Goal: Transaction & Acquisition: Purchase product/service

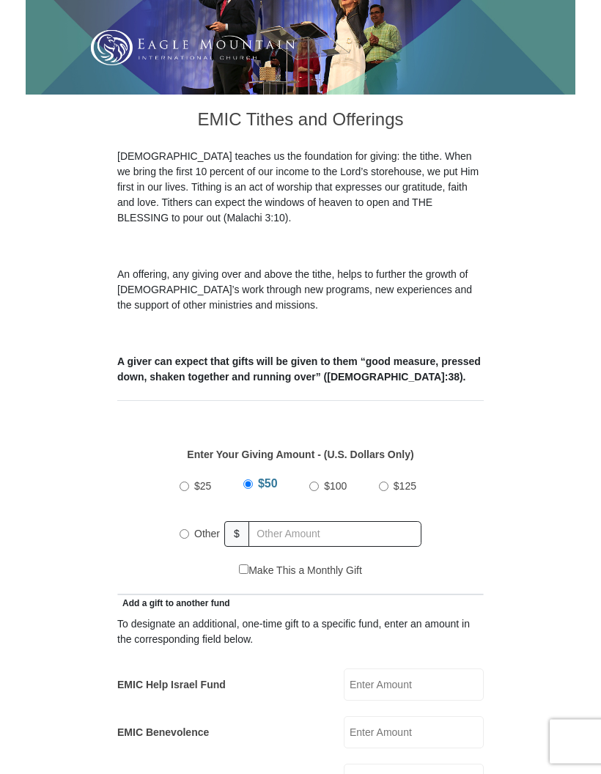
scroll to position [280, 0]
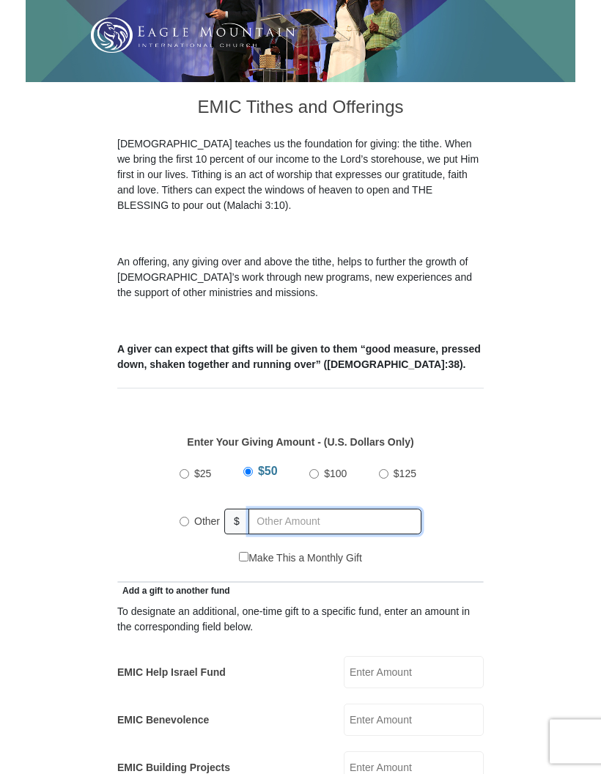
click at [305, 510] on input "text" at bounding box center [335, 523] width 173 height 26
radio input "true"
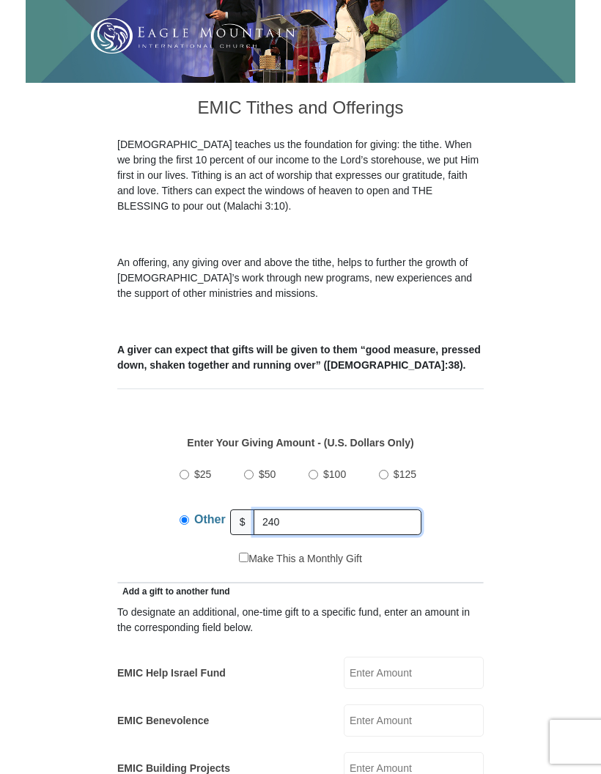
type input "240"
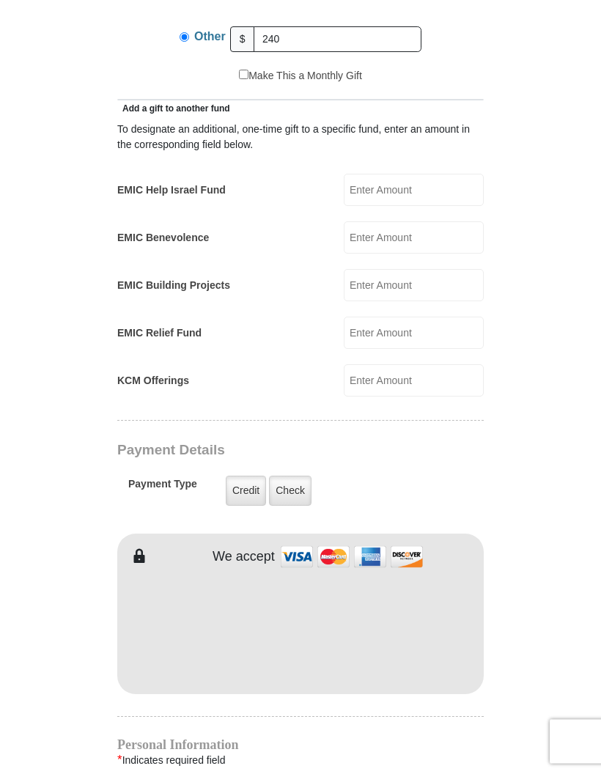
scroll to position [785, 0]
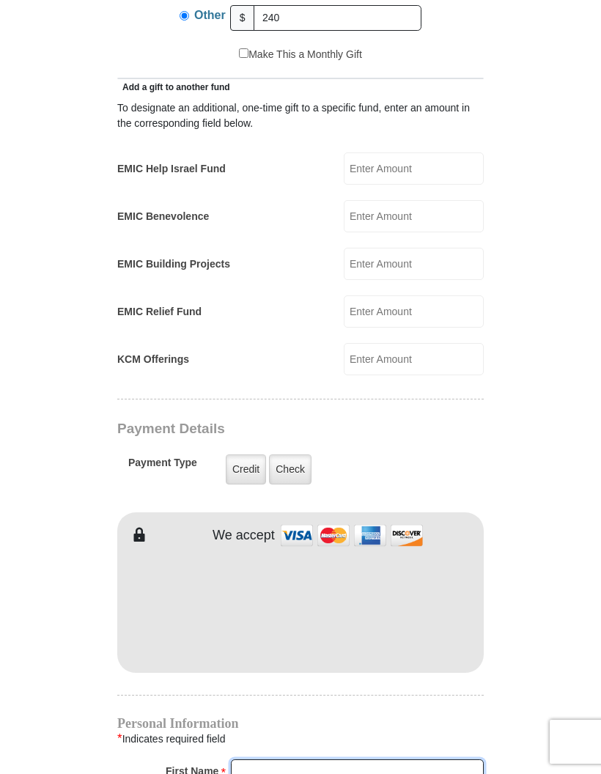
type input "[PERSON_NAME]"
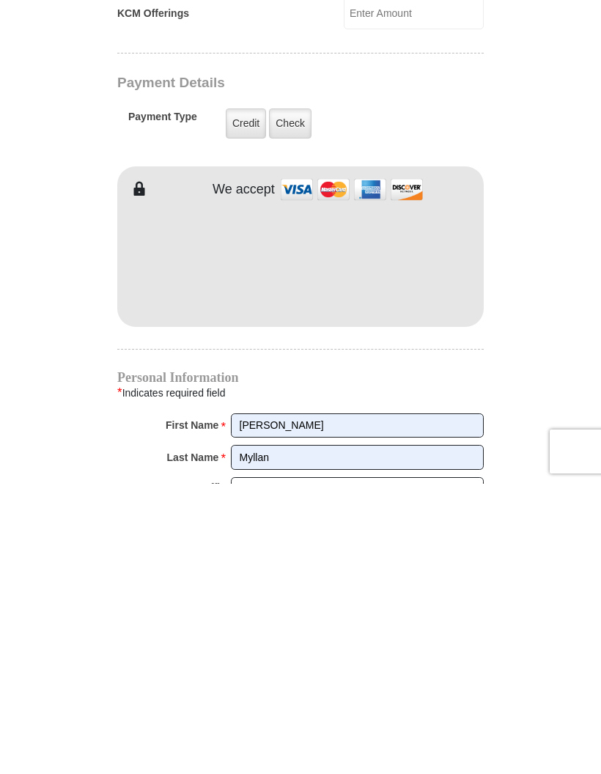
click at [535, 362] on form "[GEOGRAPHIC_DATA][DEMOGRAPHIC_DATA] Online Giving Because of gifts like yours, …" at bounding box center [301, 281] width 550 height 2126
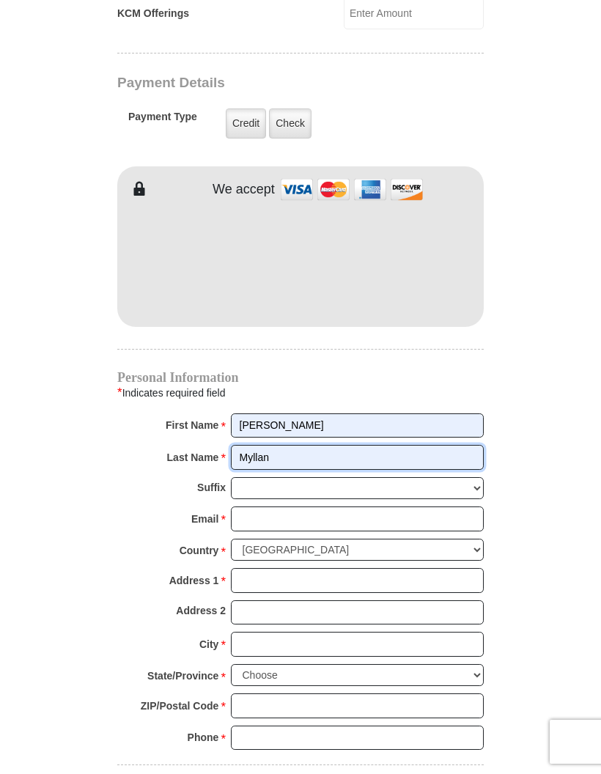
click at [413, 445] on input "Myllan" at bounding box center [357, 457] width 253 height 25
type input "M"
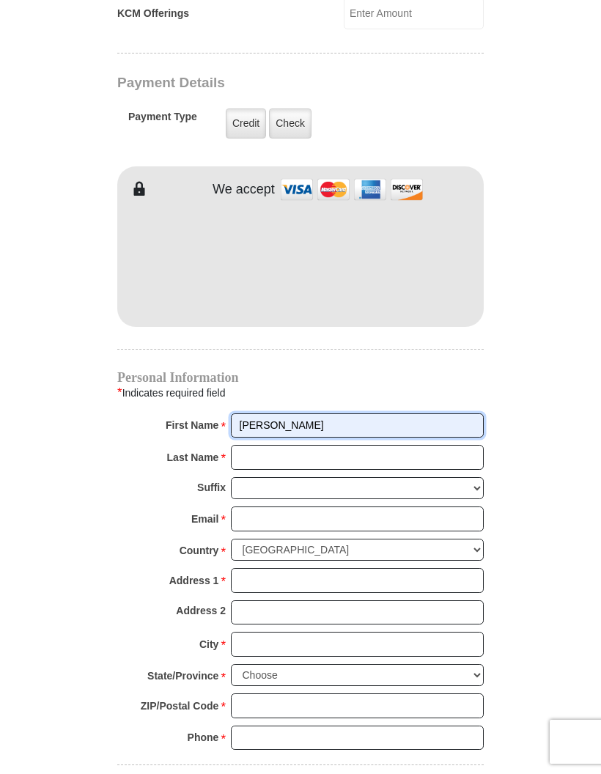
click at [361, 414] on input "[PERSON_NAME]" at bounding box center [357, 426] width 253 height 25
type input "WM Management"
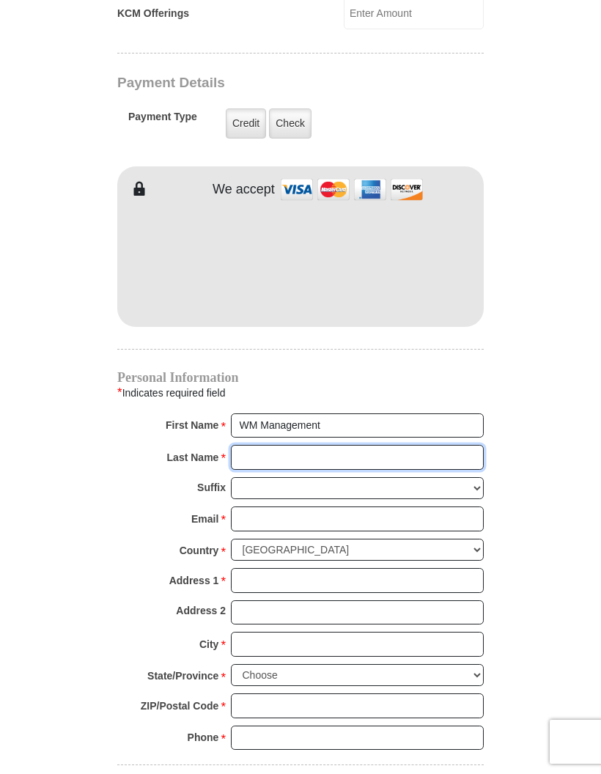
click at [302, 445] on input "Last Name *" at bounding box center [357, 457] width 253 height 25
type input "Consulting"
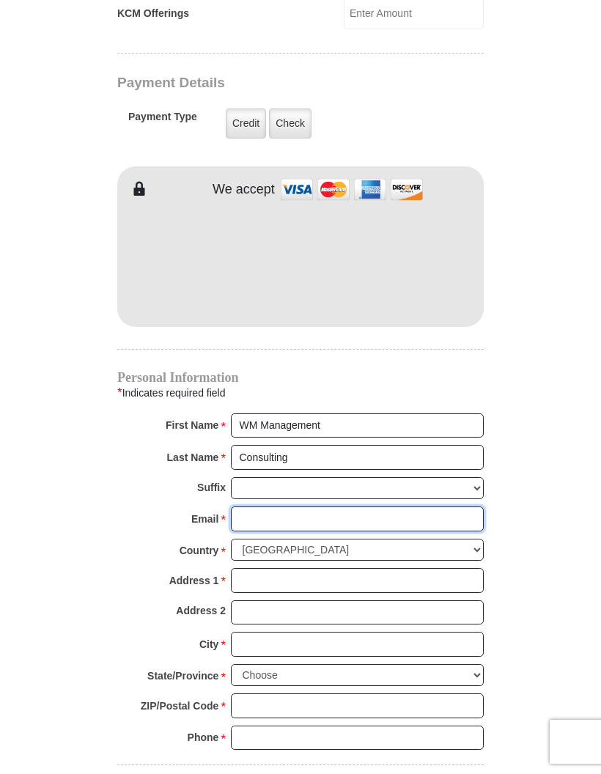
click at [328, 507] on input "Email *" at bounding box center [357, 519] width 253 height 25
type input "[EMAIL_ADDRESS][DOMAIN_NAME]"
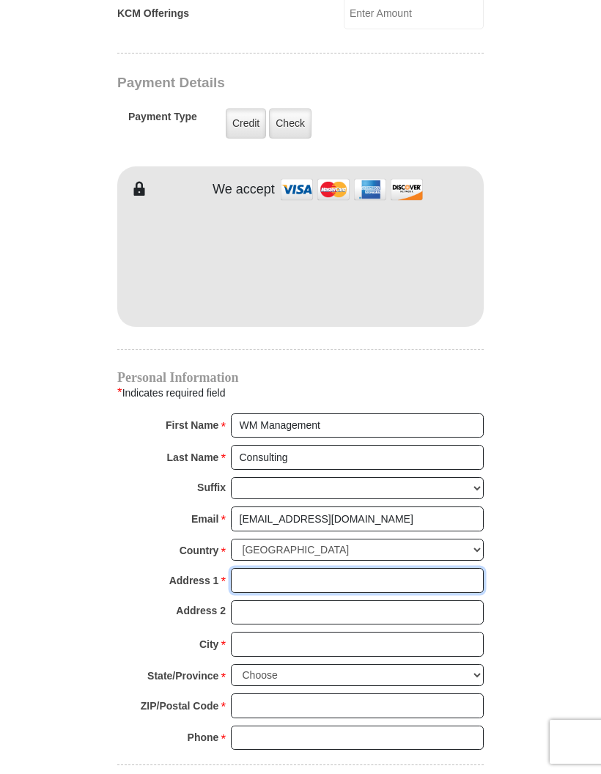
type input "[STREET_ADDRESS]"
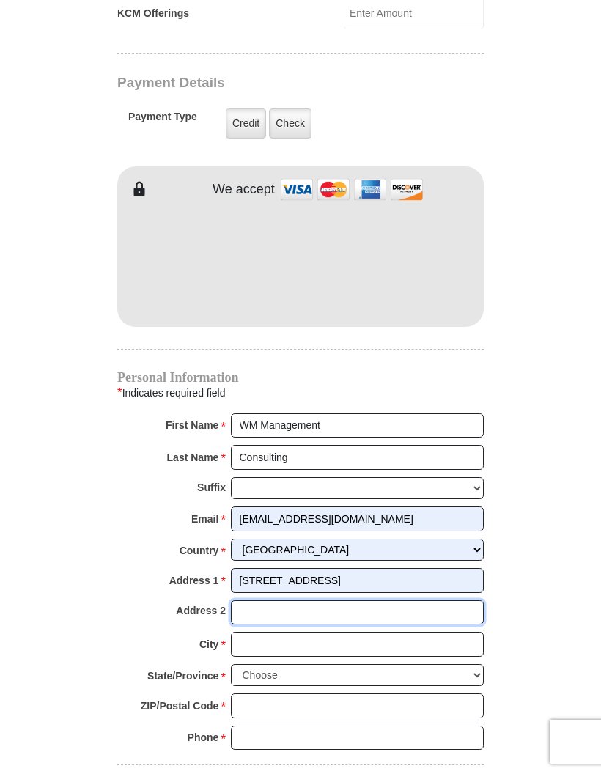
type input "2051"
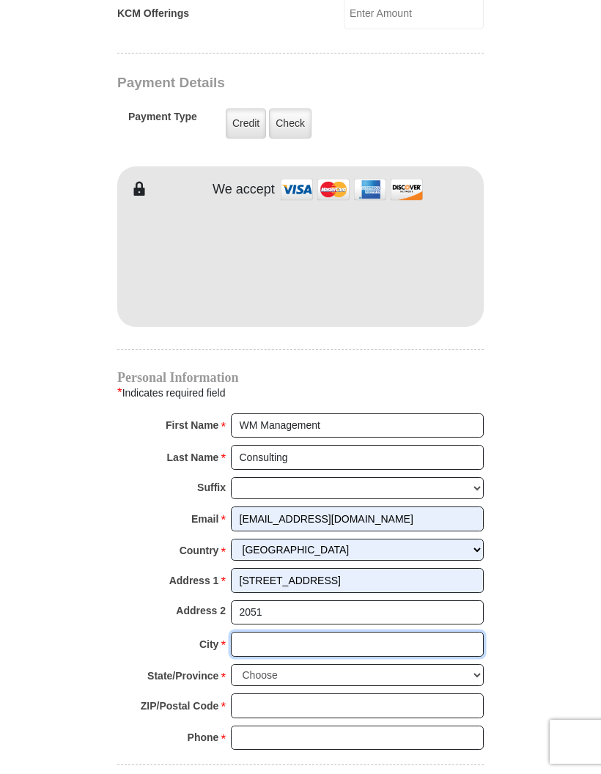
type input "[GEOGRAPHIC_DATA]"
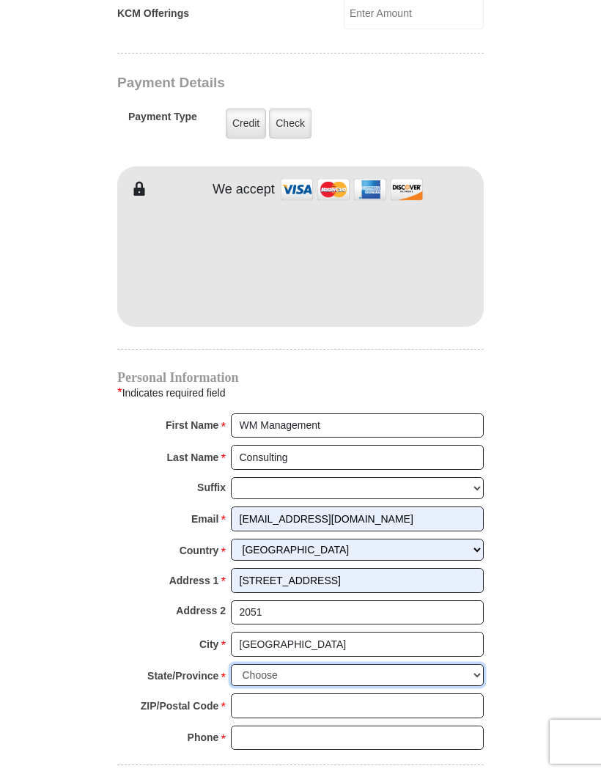
select select "[GEOGRAPHIC_DATA]"
type input "76137"
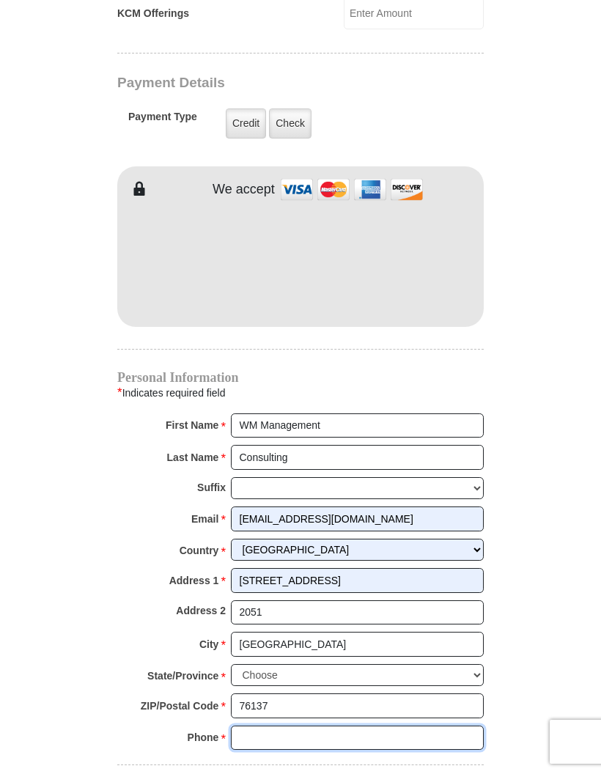
type input "6506791826"
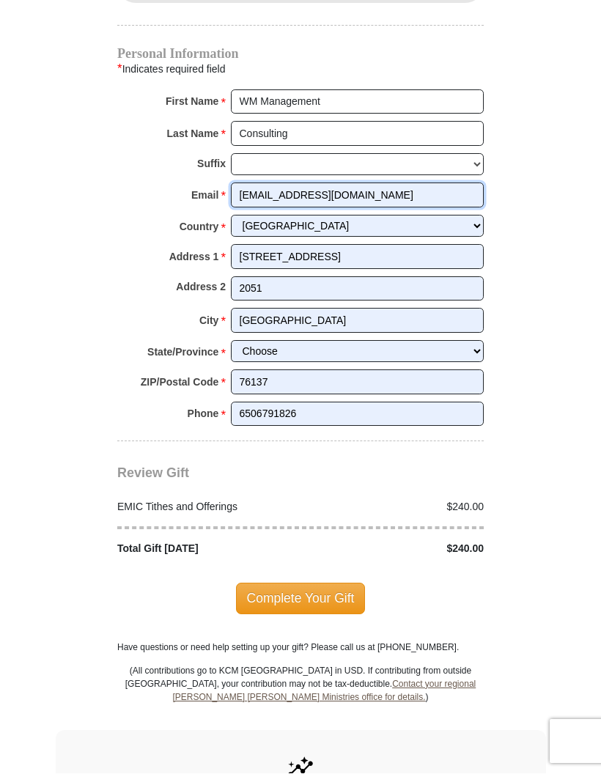
scroll to position [1455, 0]
click at [330, 583] on span "Complete Your Gift" at bounding box center [301, 598] width 130 height 31
